Goal: Task Accomplishment & Management: Use online tool/utility

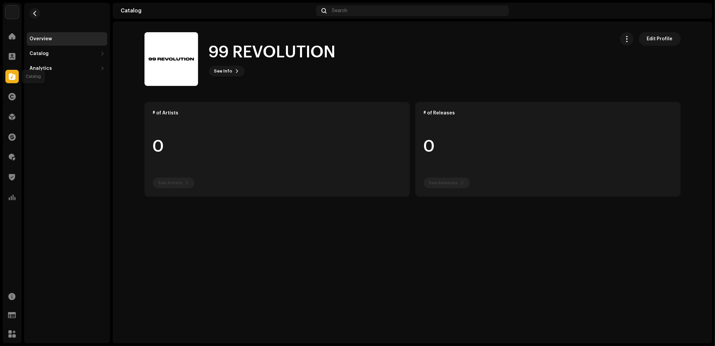
click at [15, 79] on div at bounding box center [11, 76] width 13 height 13
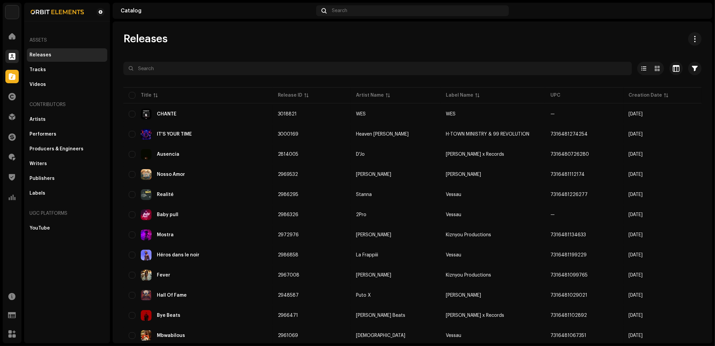
click at [12, 61] on div at bounding box center [11, 56] width 13 height 13
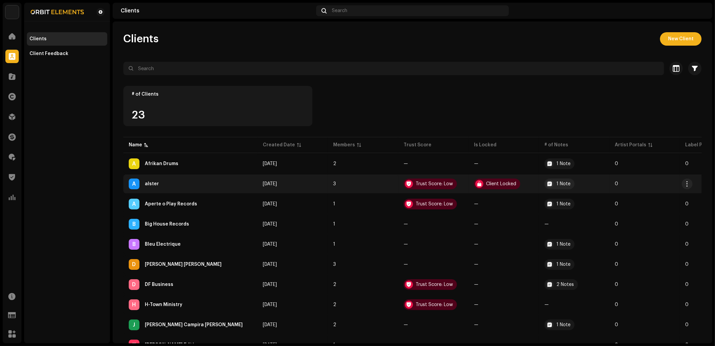
scroll to position [223, 0]
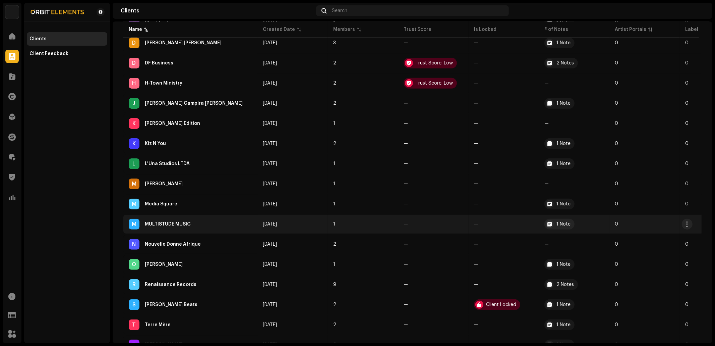
click at [177, 223] on div "M MULTISTUDE MUSIC" at bounding box center [190, 224] width 123 height 11
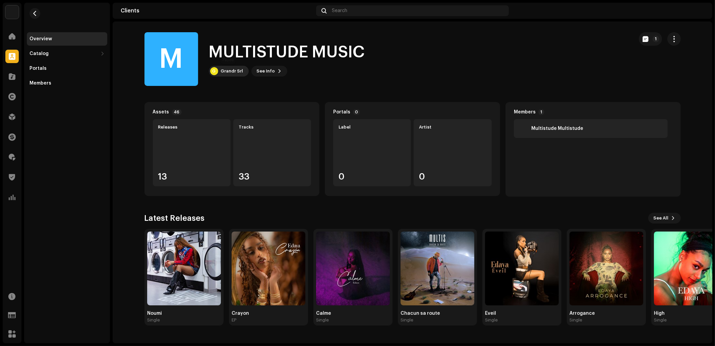
click at [222, 70] on div "Grandr Srl" at bounding box center [232, 70] width 22 height 5
click at [231, 72] on div "Grandr Srl" at bounding box center [232, 70] width 22 height 5
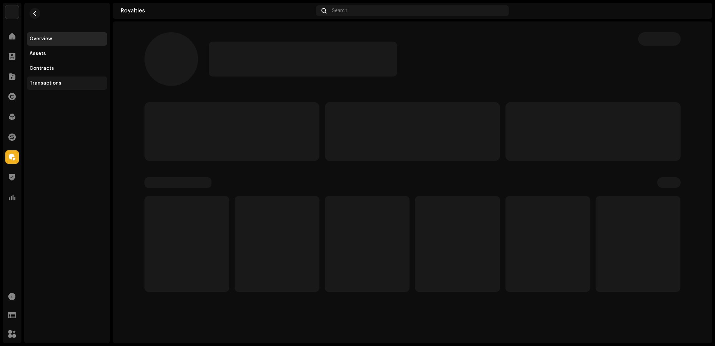
click at [45, 82] on div "Transactions" at bounding box center [46, 82] width 32 height 5
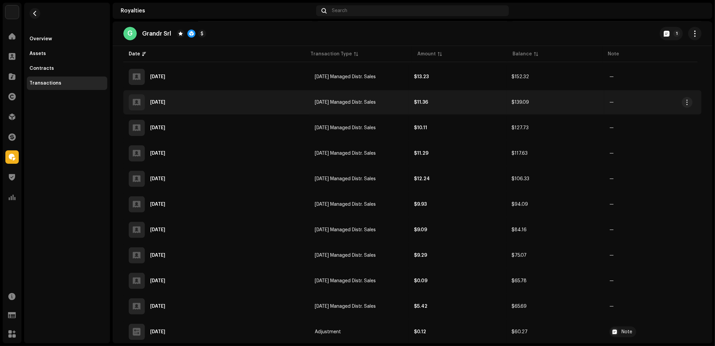
scroll to position [237, 0]
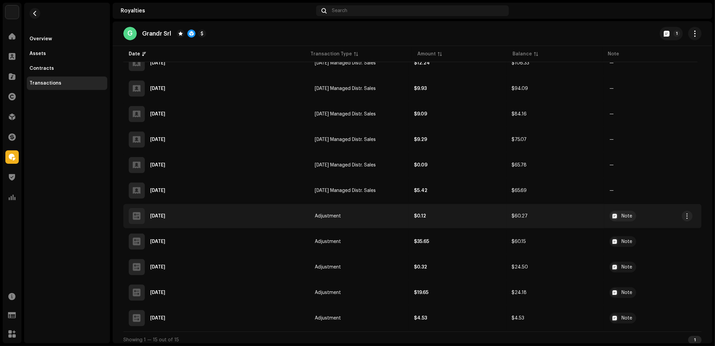
click at [336, 205] on td "Adjustment" at bounding box center [360, 216] width 100 height 24
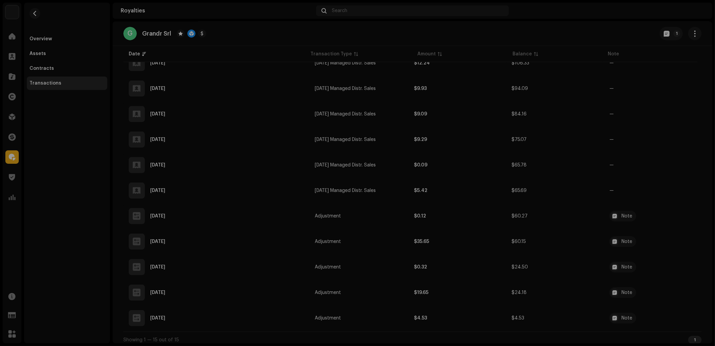
click at [512, 197] on div "Transaction Details Transaction Type Adjustment Entry Amount $0.12 Entry Date A…" at bounding box center [357, 173] width 715 height 346
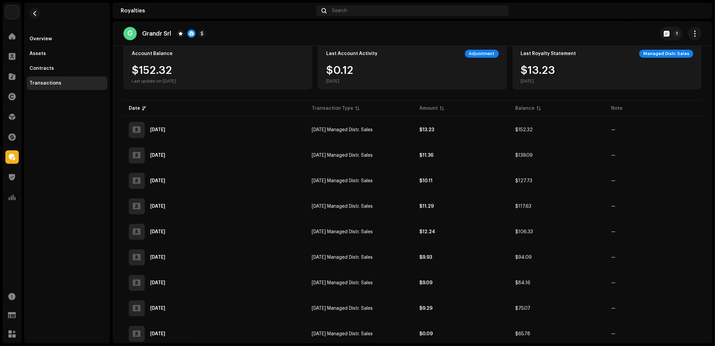
scroll to position [0, 0]
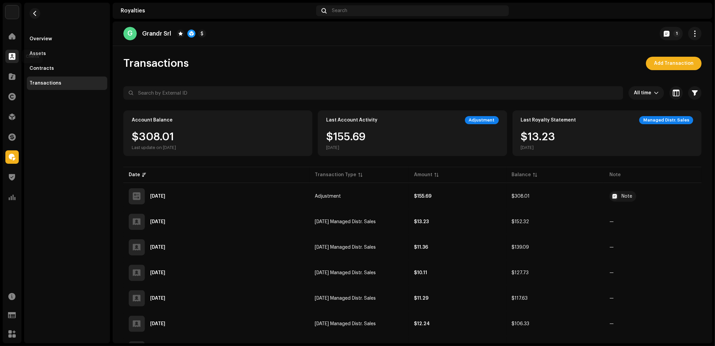
click at [8, 52] on div at bounding box center [11, 56] width 13 height 13
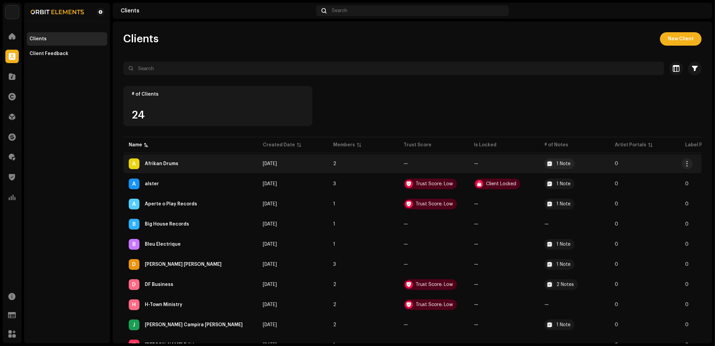
scroll to position [3, 0]
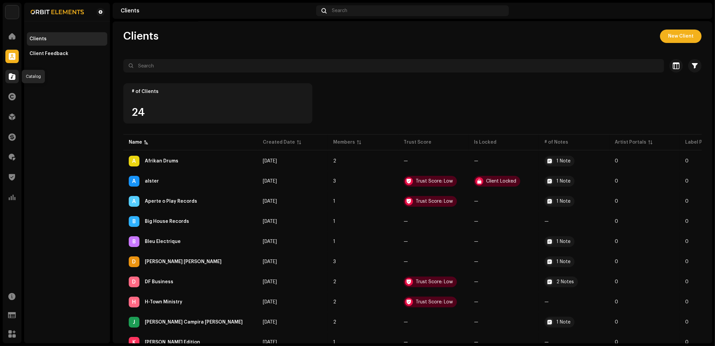
click at [10, 75] on span at bounding box center [12, 76] width 7 height 5
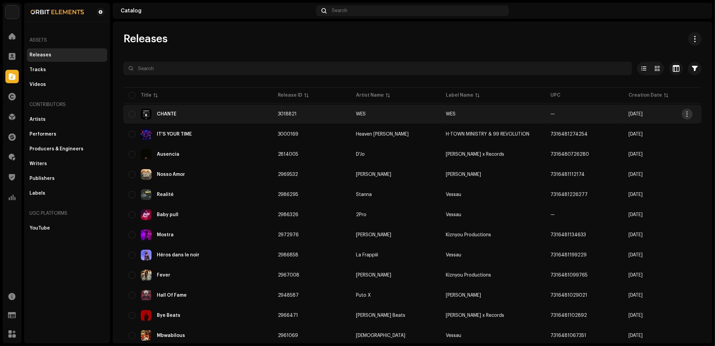
click at [688, 114] on span "button" at bounding box center [687, 113] width 5 height 5
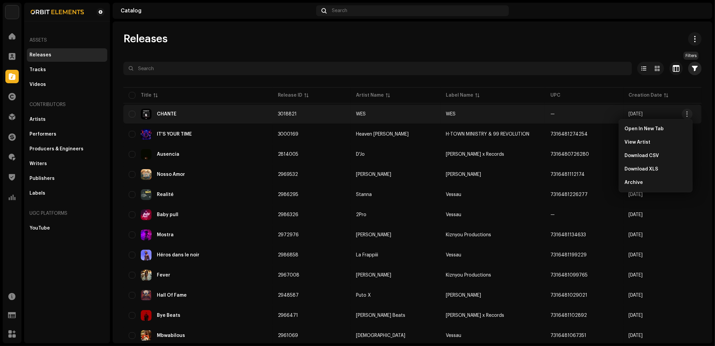
click at [694, 71] on span "button" at bounding box center [696, 68] width 6 height 5
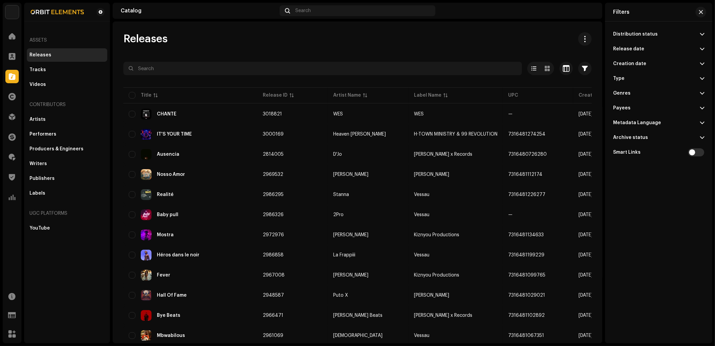
click at [644, 35] on div "Distribution status" at bounding box center [635, 34] width 45 height 5
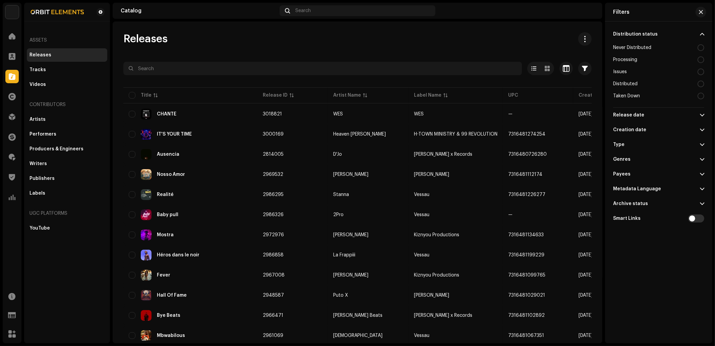
click at [629, 82] on div "Distributed" at bounding box center [625, 83] width 24 height 5
radio input "true"
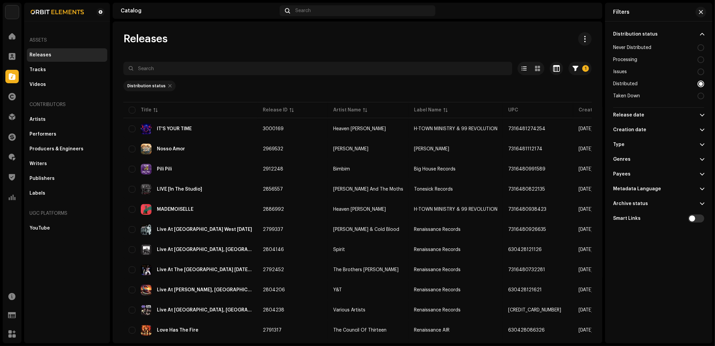
click at [347, 53] on div "Releases 1 Selected 0 Options Filters Distribution status Never Distributed Pro…" at bounding box center [358, 325] width 490 height 586
click at [699, 13] on span "button" at bounding box center [701, 11] width 4 height 5
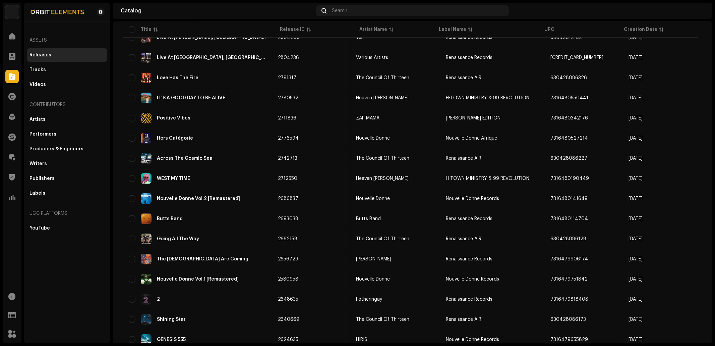
scroll to position [271, 0]
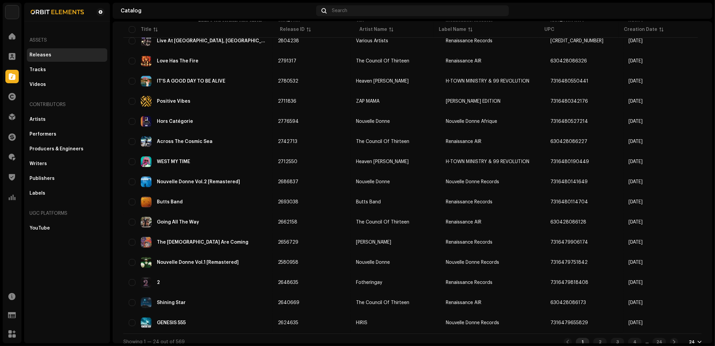
click at [693, 339] on div "24" at bounding box center [695, 341] width 13 height 5
click at [677, 322] on div "72" at bounding box center [681, 322] width 27 height 13
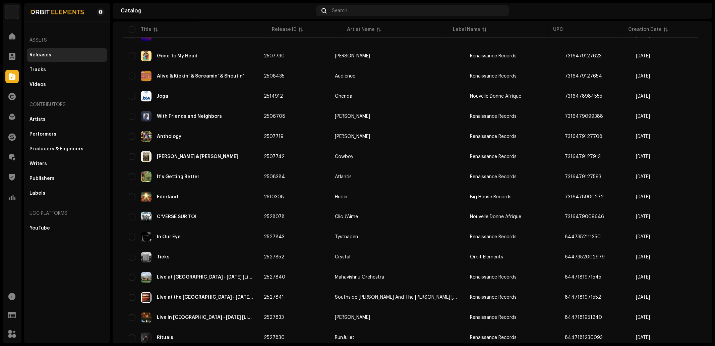
scroll to position [930, 0]
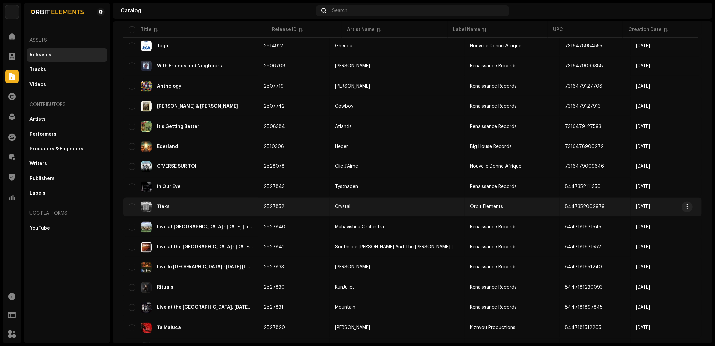
click at [348, 199] on td "Crystal" at bounding box center [397, 207] width 135 height 19
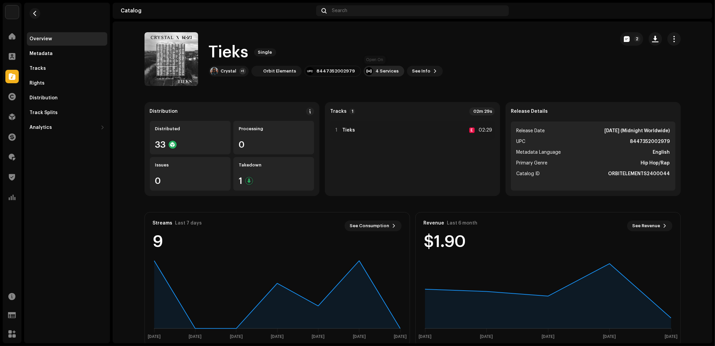
click at [367, 71] on div "4 Services" at bounding box center [384, 71] width 41 height 11
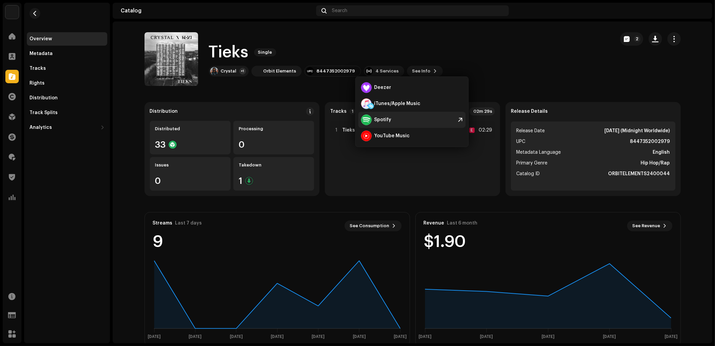
click at [382, 114] on div "Spotify" at bounding box center [376, 119] width 31 height 11
click at [51, 100] on div "Distribution" at bounding box center [44, 97] width 28 height 5
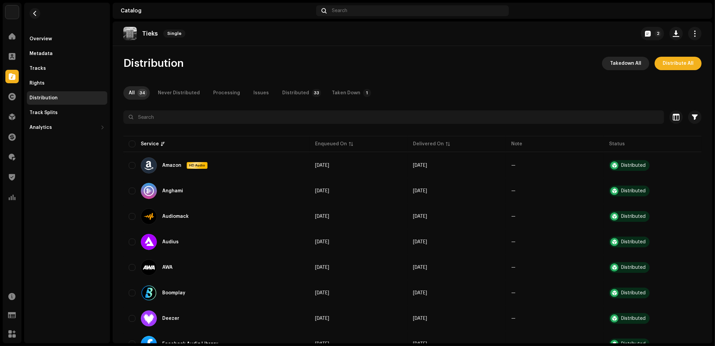
click at [633, 62] on span "Takedown All" at bounding box center [625, 63] width 31 height 13
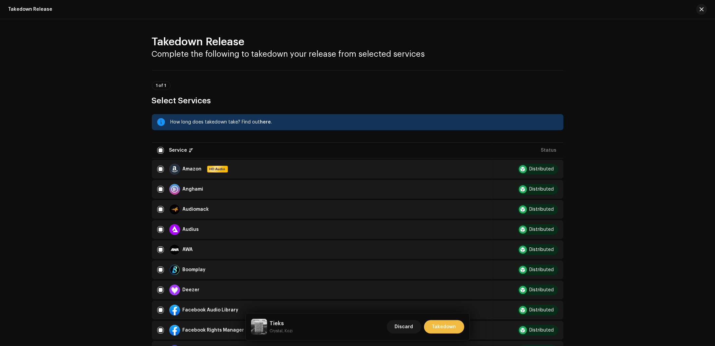
click at [452, 326] on span "Takedown" at bounding box center [444, 326] width 24 height 13
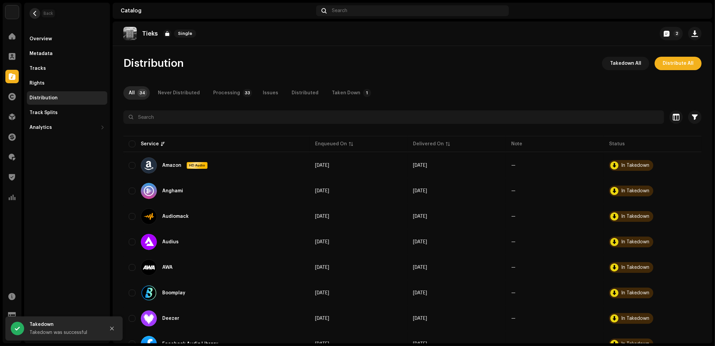
click at [37, 15] on span "button" at bounding box center [35, 13] width 5 height 5
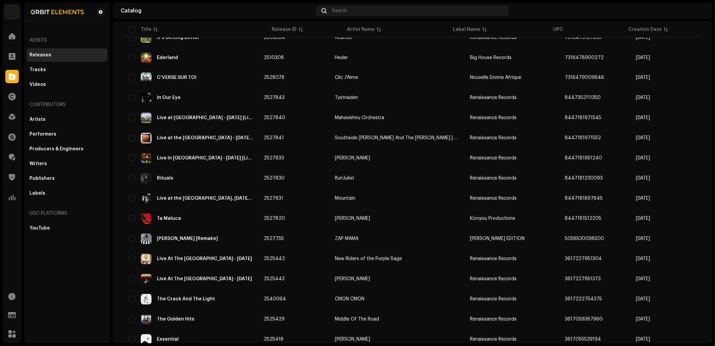
scroll to position [1027, 0]
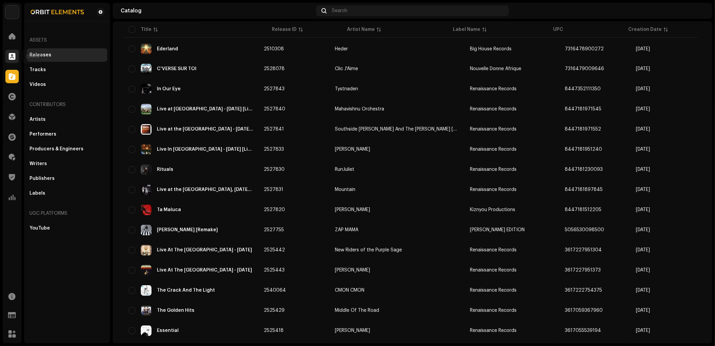
click at [14, 54] on span at bounding box center [12, 56] width 7 height 5
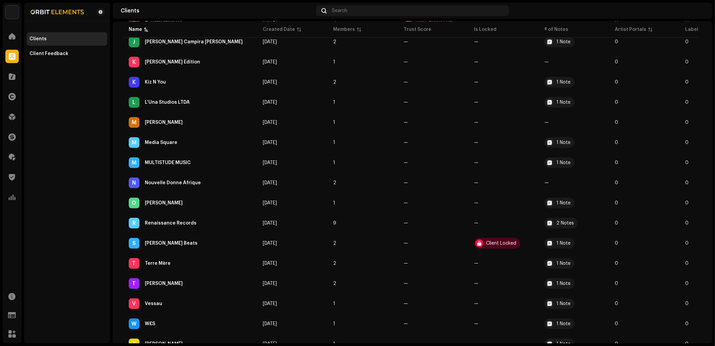
scroll to position [308, 0]
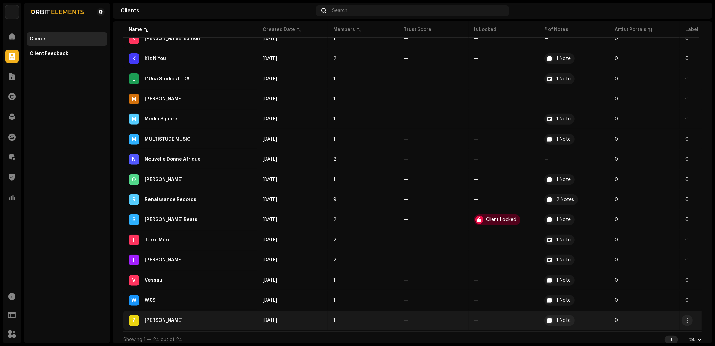
click at [196, 315] on div "Z Ziko Niama" at bounding box center [190, 320] width 123 height 11
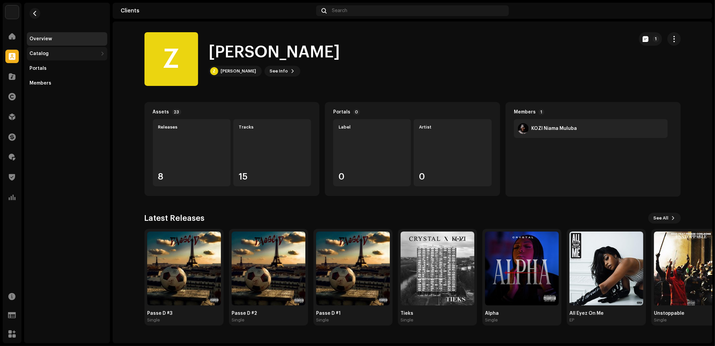
click at [71, 56] on div "Catalog" at bounding box center [64, 53] width 68 height 5
click at [64, 66] on div "Releases" at bounding box center [68, 68] width 72 height 5
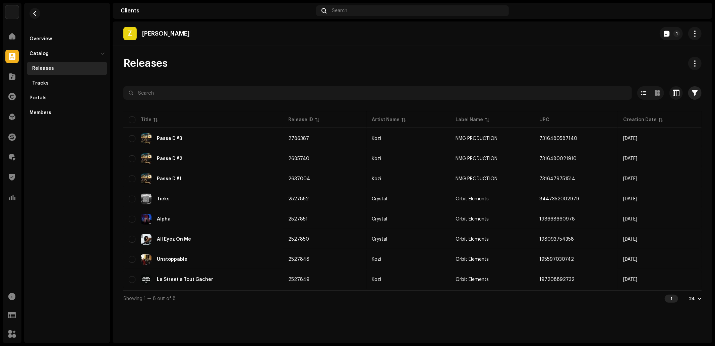
click at [696, 89] on button "button" at bounding box center [694, 92] width 13 height 13
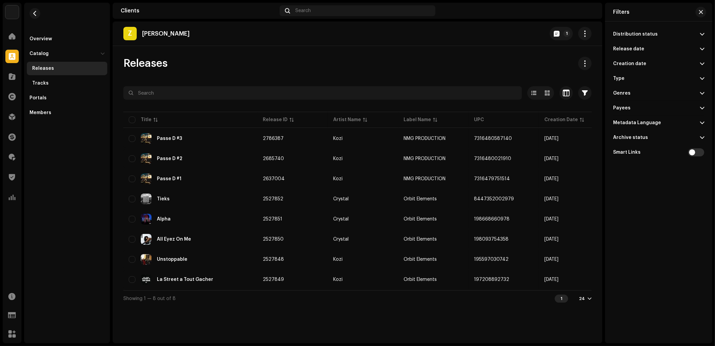
click at [655, 32] on p-accordion-header "Distribution status" at bounding box center [658, 34] width 91 height 15
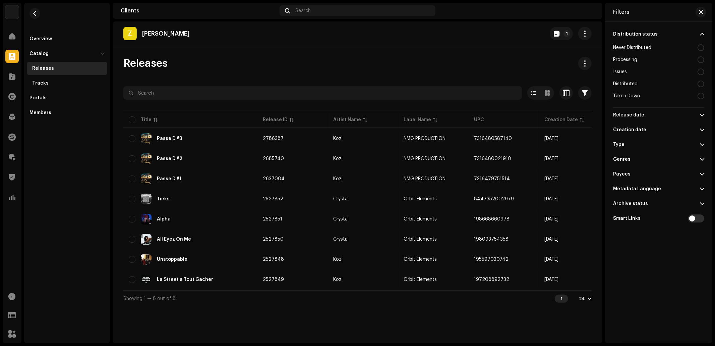
click at [632, 85] on div "Distributed" at bounding box center [625, 83] width 24 height 5
radio input "true"
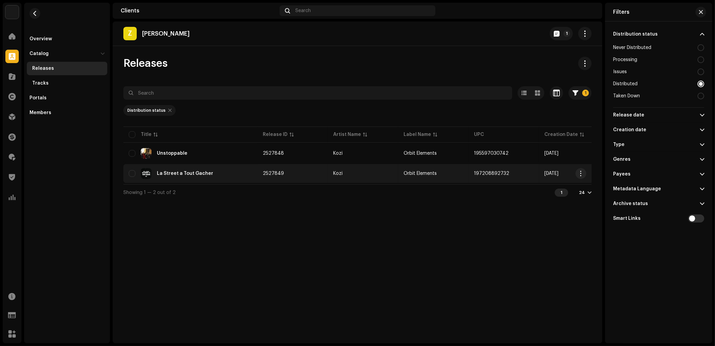
click at [507, 177] on td "197208892732" at bounding box center [504, 173] width 70 height 19
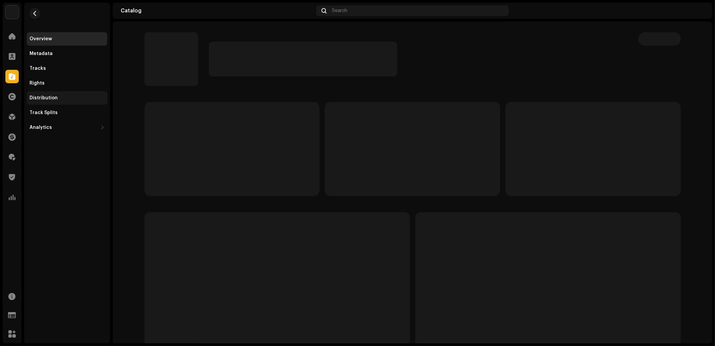
click at [45, 100] on div "Distribution" at bounding box center [44, 97] width 28 height 5
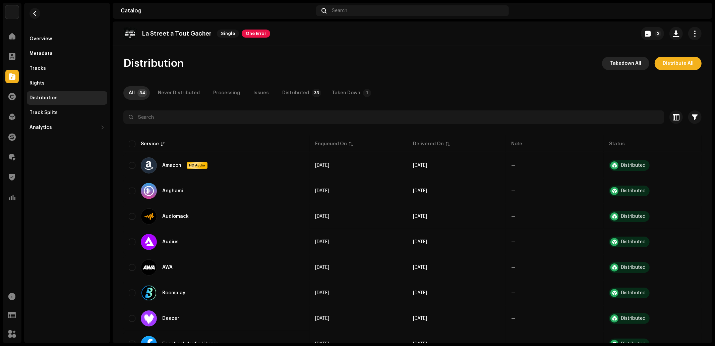
click at [618, 64] on span "Takedown All" at bounding box center [625, 63] width 31 height 13
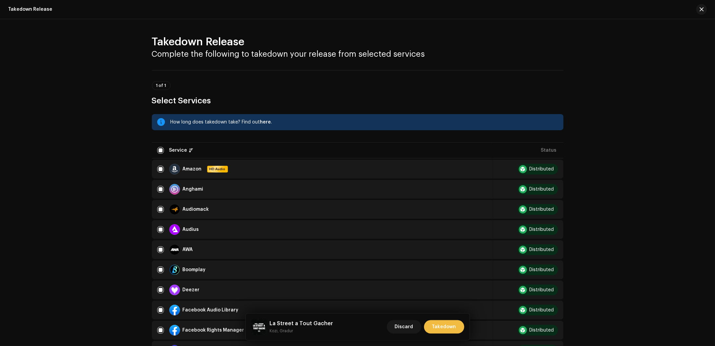
click at [450, 324] on span "Takedown" at bounding box center [444, 326] width 24 height 13
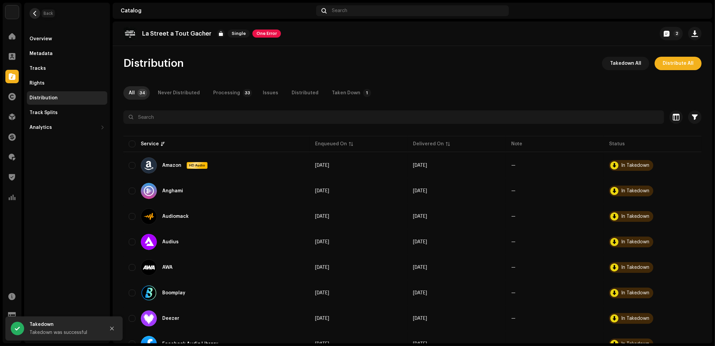
click at [36, 11] on span "button" at bounding box center [35, 13] width 5 height 5
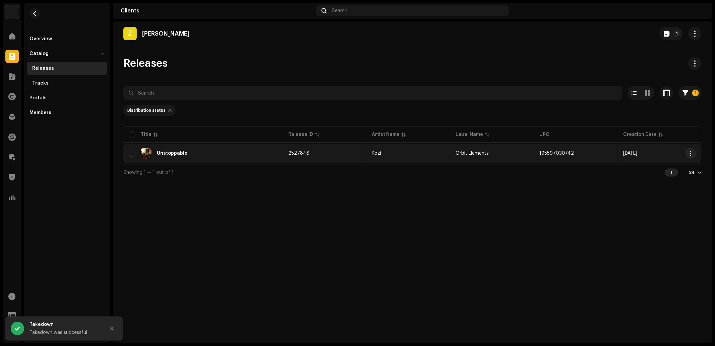
click at [292, 156] on td "2527848" at bounding box center [325, 153] width 84 height 19
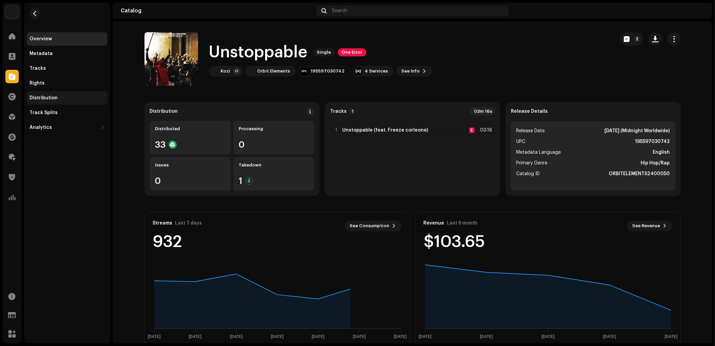
click at [62, 99] on div "Distribution" at bounding box center [67, 97] width 75 height 5
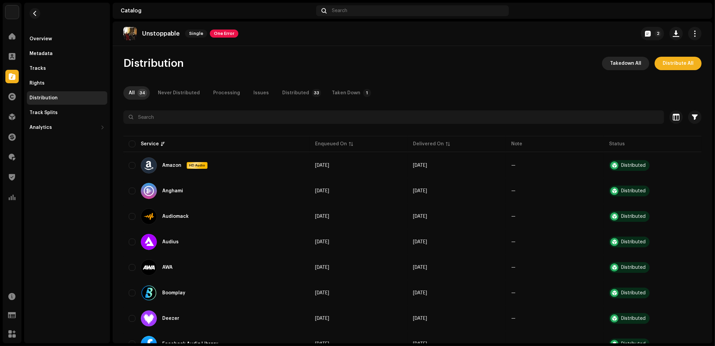
click at [619, 62] on span "Takedown All" at bounding box center [625, 63] width 31 height 13
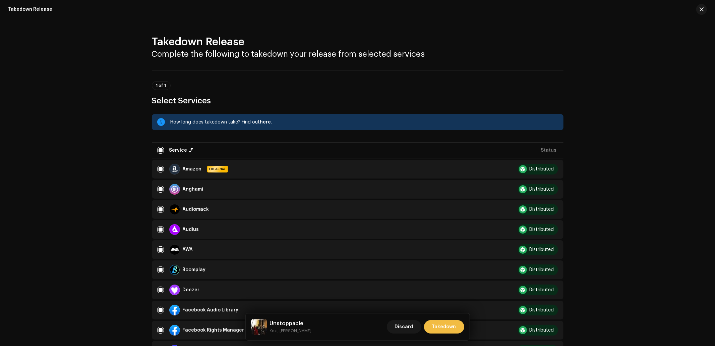
click at [444, 327] on span "Takedown" at bounding box center [444, 326] width 24 height 13
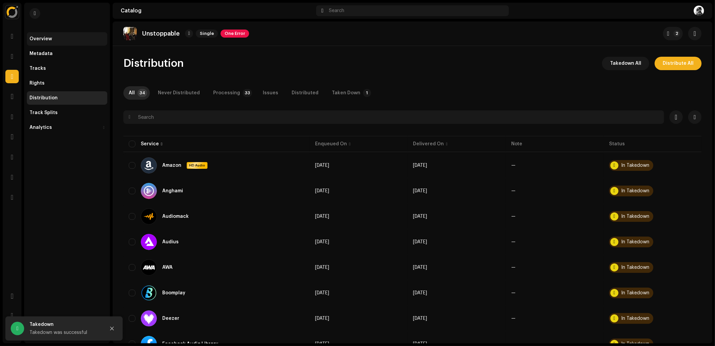
click at [55, 40] on div "Overview" at bounding box center [67, 38] width 75 height 5
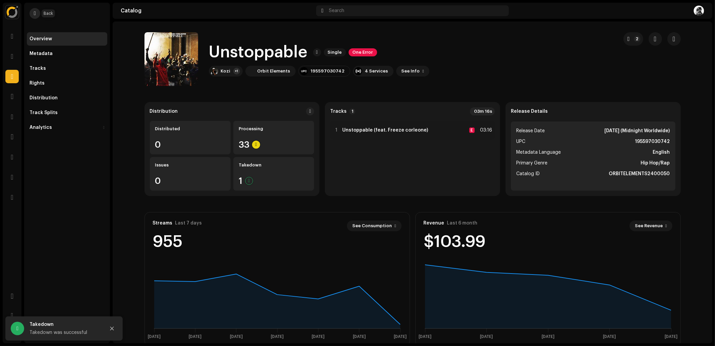
click at [36, 12] on span "button" at bounding box center [35, 13] width 2 height 5
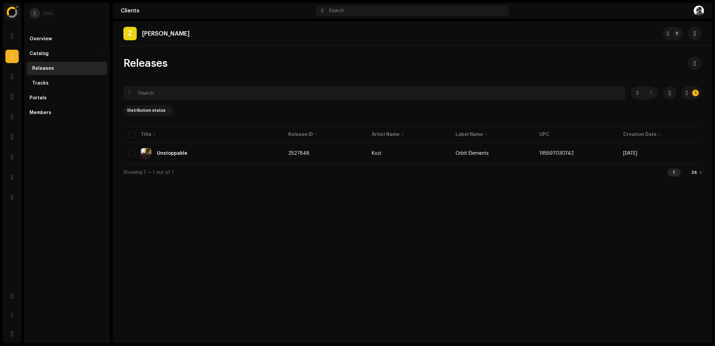
click at [34, 11] on span "button" at bounding box center [35, 13] width 2 height 5
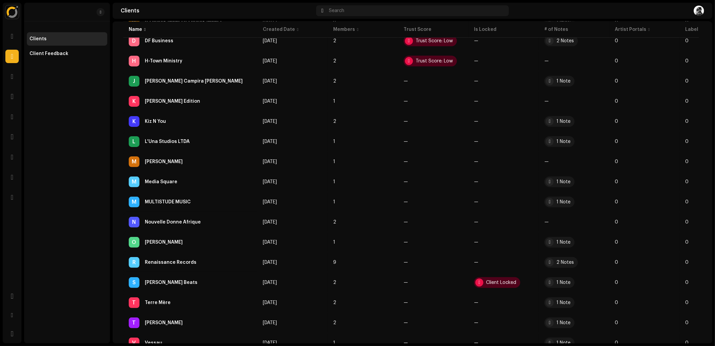
scroll to position [308, 0]
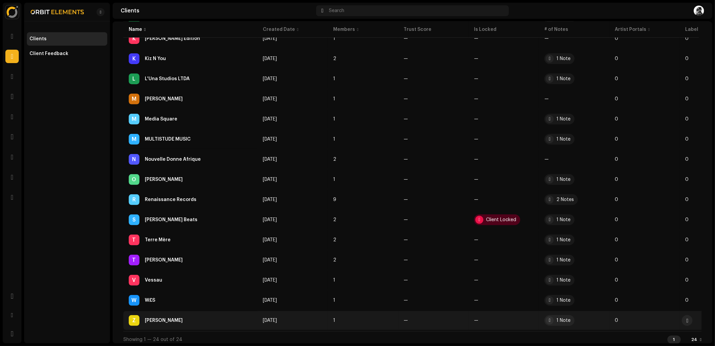
click at [238, 316] on div "Z Ziko Niama" at bounding box center [190, 320] width 123 height 11
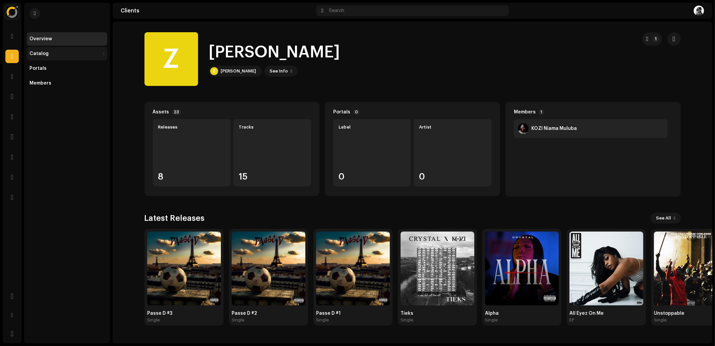
click at [31, 53] on div "Catalog" at bounding box center [39, 53] width 19 height 5
click at [45, 68] on div "Releases" at bounding box center [43, 68] width 22 height 5
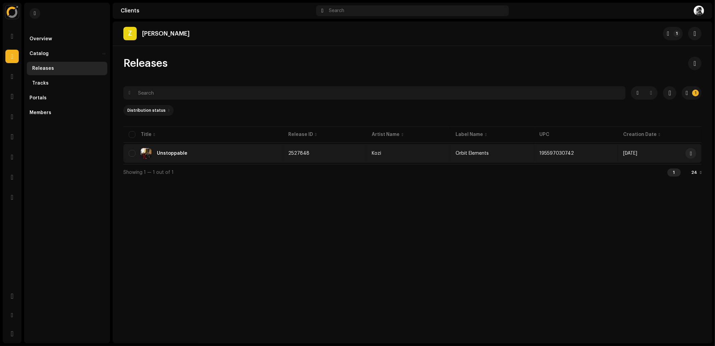
click at [419, 153] on re-a-table-link "Kozi" at bounding box center [408, 153] width 73 height 5
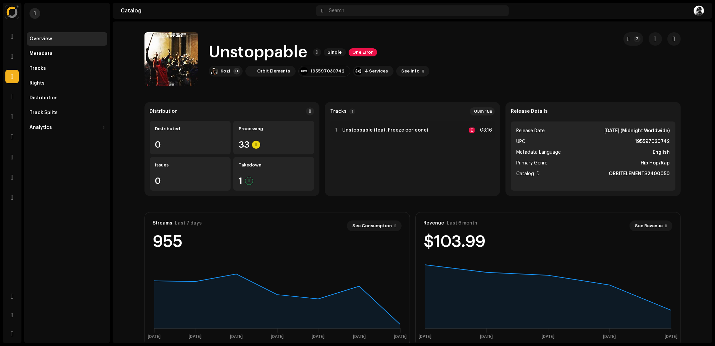
click at [37, 15] on button "button" at bounding box center [35, 13] width 11 height 11
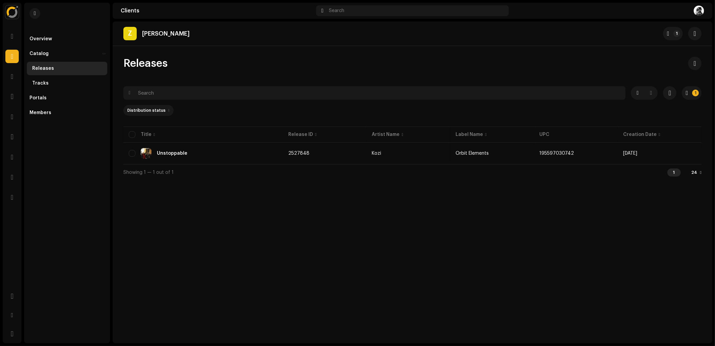
click at [168, 110] on div at bounding box center [168, 110] width 1 height 5
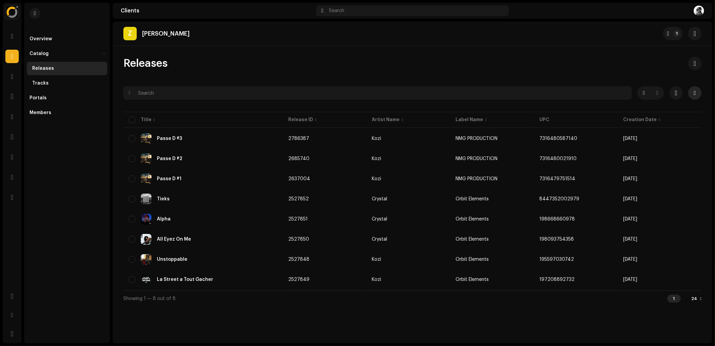
click at [700, 92] on button "button" at bounding box center [694, 92] width 13 height 13
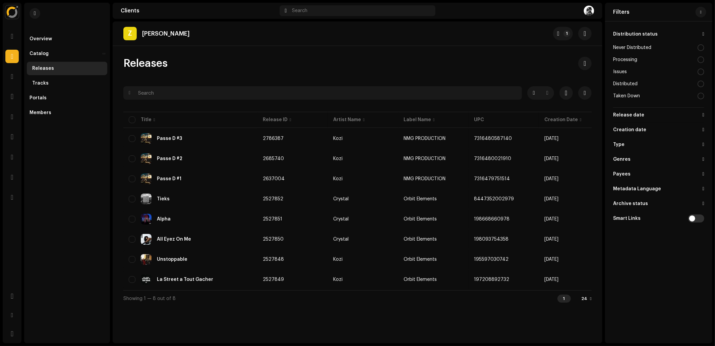
click at [629, 82] on div "Distributed" at bounding box center [625, 83] width 24 height 5
radio input "true"
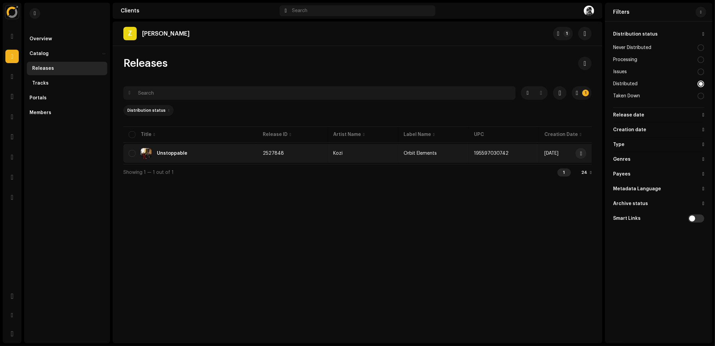
click at [299, 156] on td "2527848" at bounding box center [293, 153] width 70 height 19
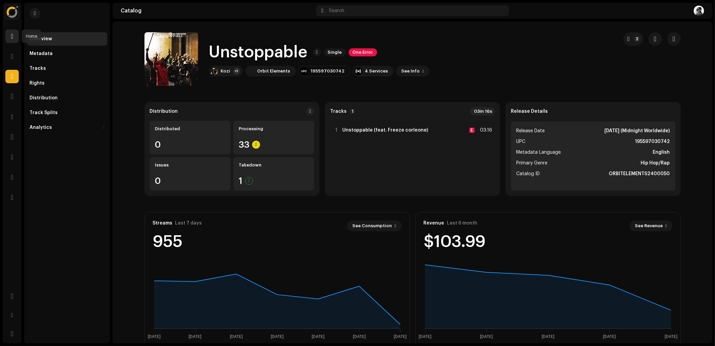
click at [12, 35] on span at bounding box center [12, 36] width 2 height 5
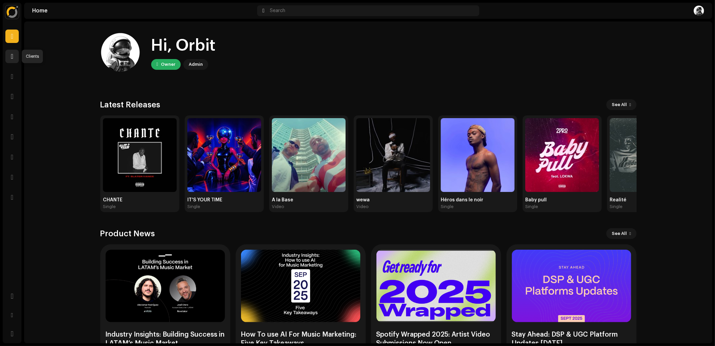
click at [12, 55] on span at bounding box center [12, 56] width 2 height 5
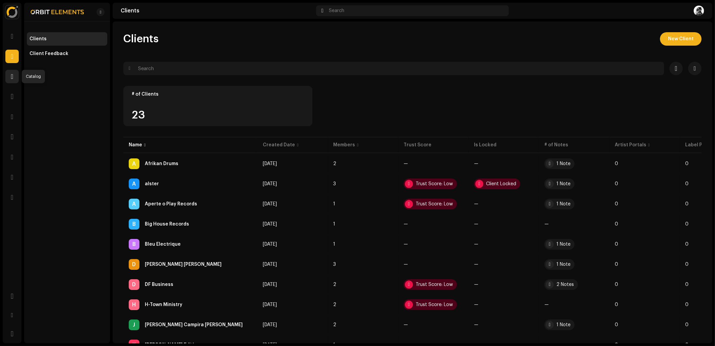
click at [12, 77] on span at bounding box center [12, 76] width 2 height 5
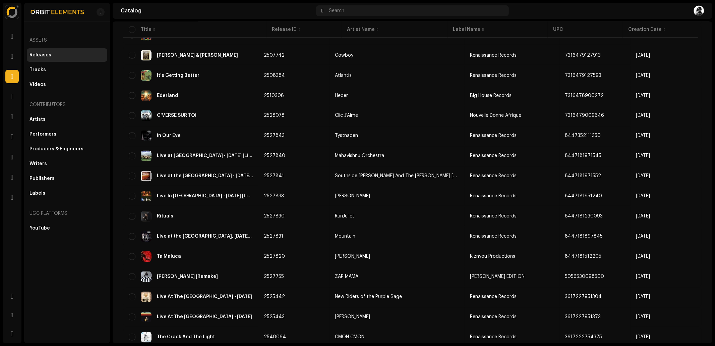
scroll to position [1225, 0]
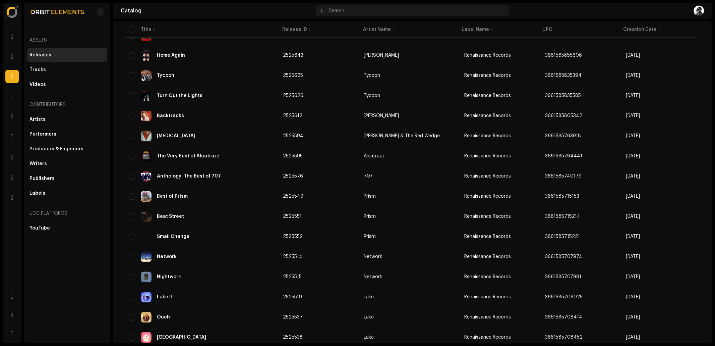
scroll to position [1225, 0]
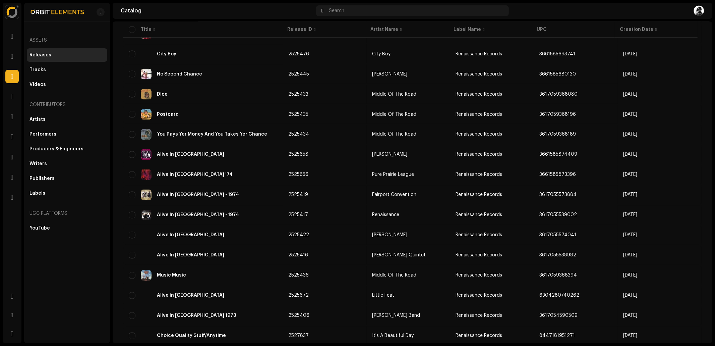
scroll to position [1027, 0]
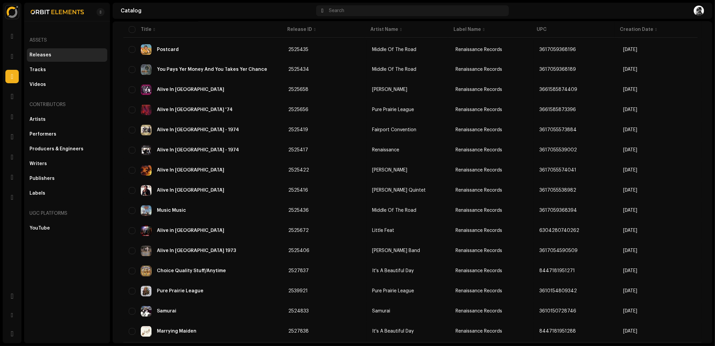
click at [639, 345] on div "7" at bounding box center [645, 350] width 13 height 8
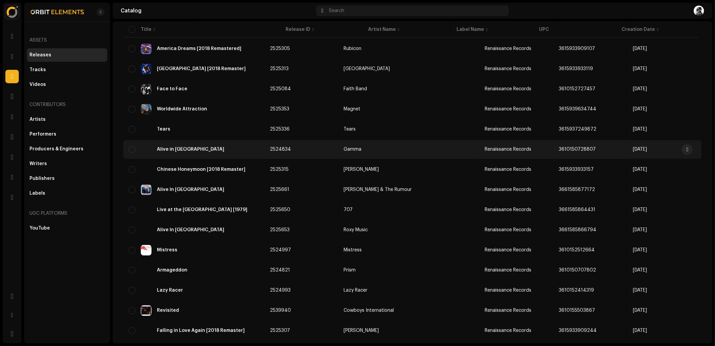
scroll to position [1225, 0]
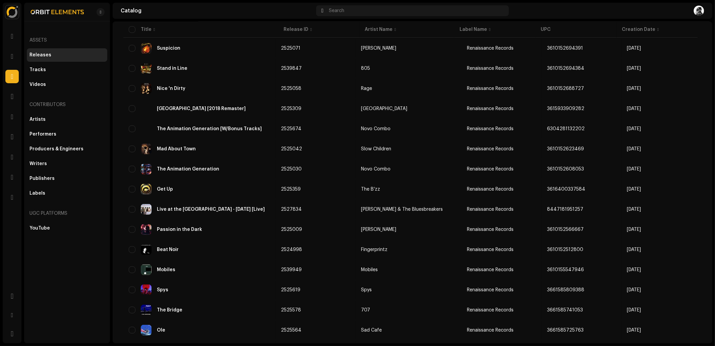
scroll to position [1225, 0]
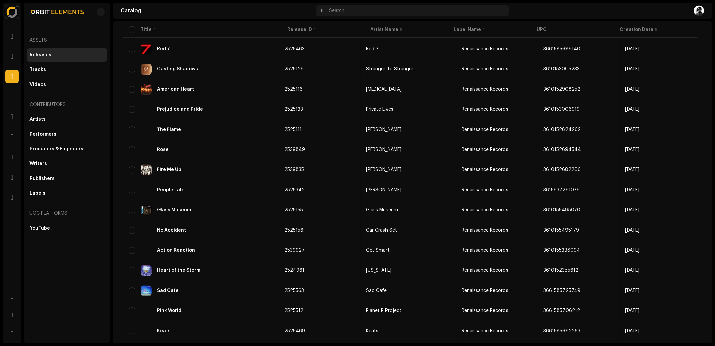
scroll to position [1225, 0]
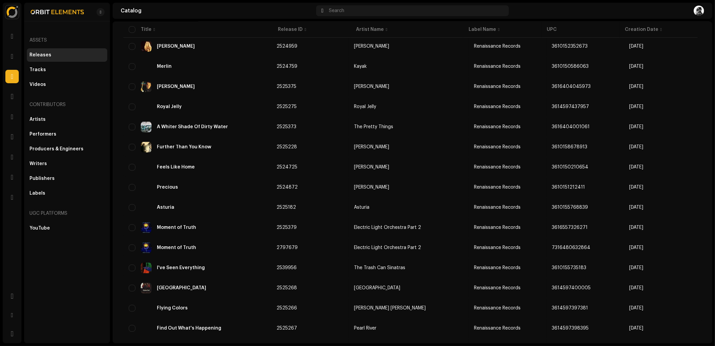
scroll to position [1225, 0]
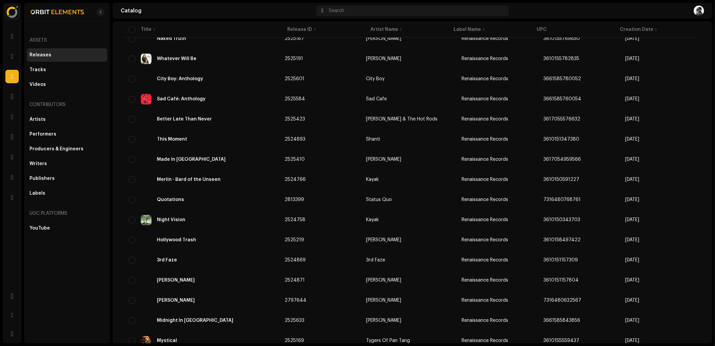
scroll to position [1225, 0]
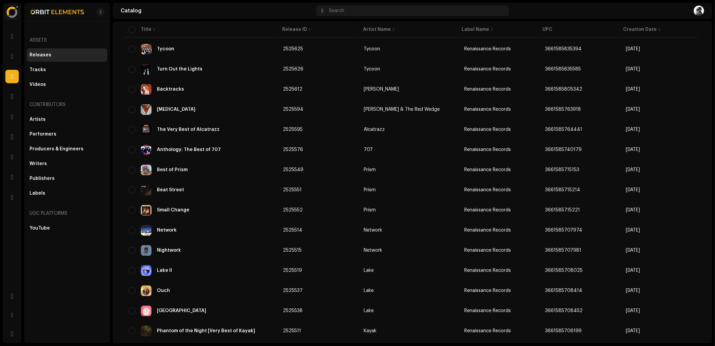
scroll to position [1225, 0]
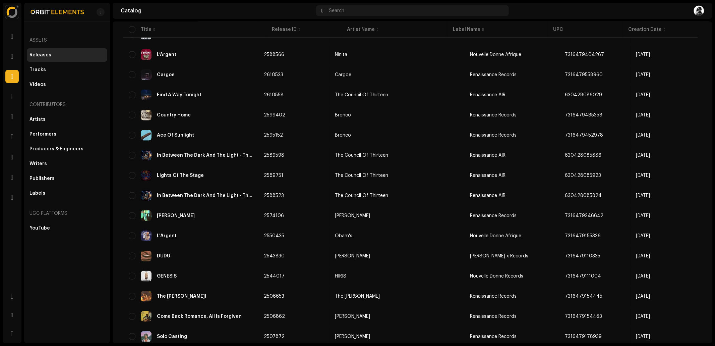
scroll to position [618, 0]
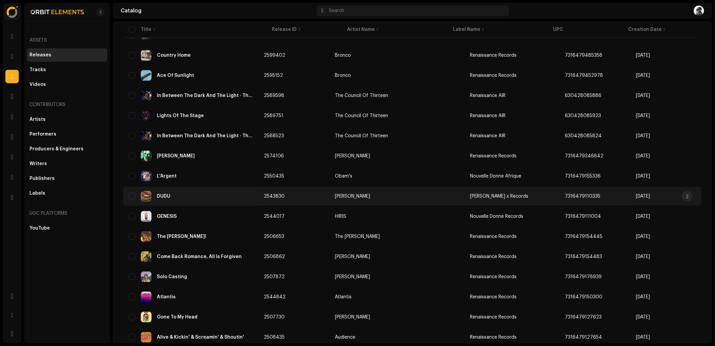
click at [470, 194] on span "[PERSON_NAME] x Records" at bounding box center [499, 196] width 58 height 5
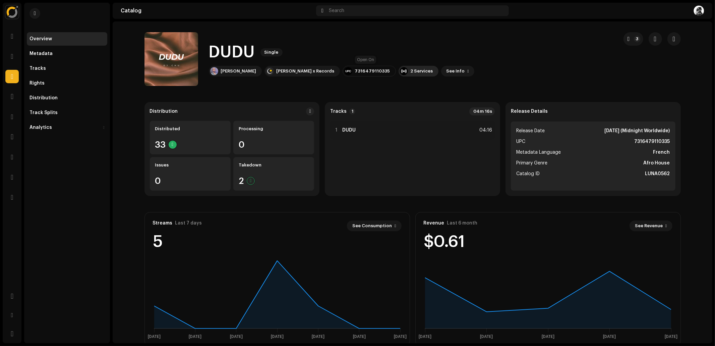
click at [400, 71] on div at bounding box center [404, 71] width 8 height 8
click at [288, 92] on catalog-releases-details-overview "DUDU Single 3 DUDU Single DJ Chu Luna x Records 7316479110335 2 Services See In…" at bounding box center [413, 188] width 600 height 335
click at [34, 11] on span "button" at bounding box center [35, 13] width 2 height 5
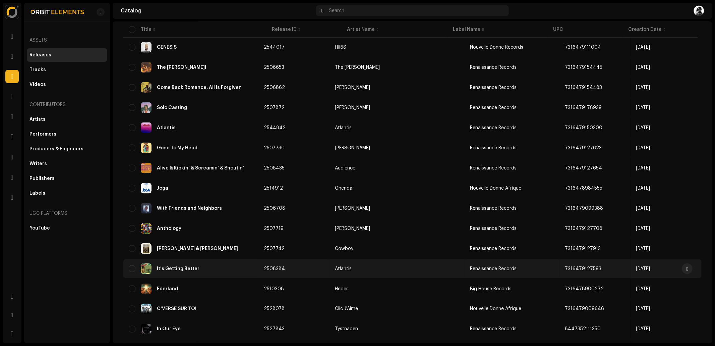
scroll to position [818, 0]
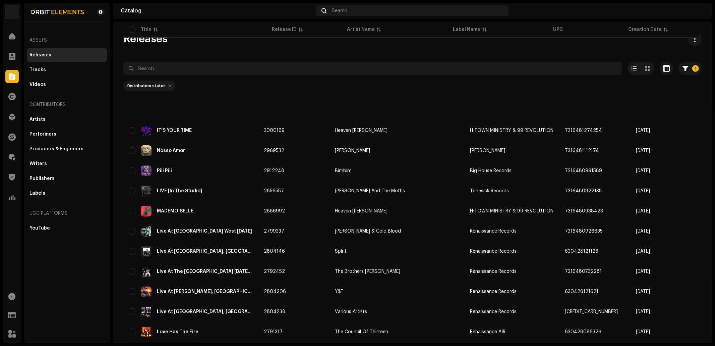
scroll to position [818, 0]
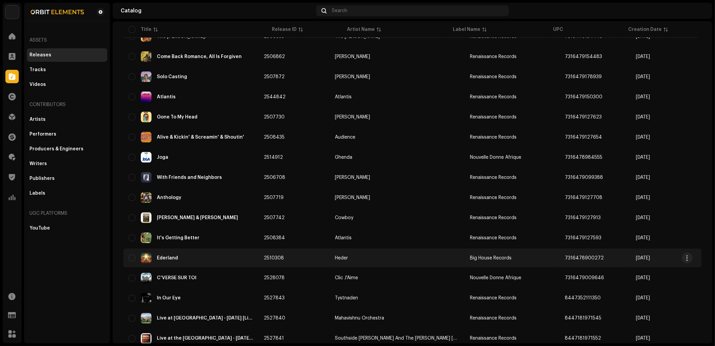
click at [250, 253] on div "Ederland" at bounding box center [191, 258] width 124 height 11
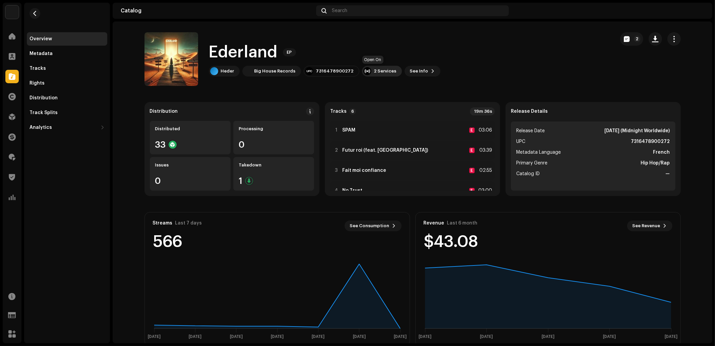
click at [374, 73] on div "2 Services" at bounding box center [385, 70] width 22 height 5
click at [301, 91] on catalog-releases-details-overview "Ederland EP 2 Ederland [PERSON_NAME] Big House Records 7316478900272 2 Services…" at bounding box center [413, 188] width 600 height 335
drag, startPoint x: 273, startPoint y: 50, endPoint x: 208, endPoint y: 46, distance: 65.1
click at [209, 46] on h1 "Ederland" at bounding box center [243, 52] width 69 height 21
copy h1 "Ederland"
